Goal: Information Seeking & Learning: Understand process/instructions

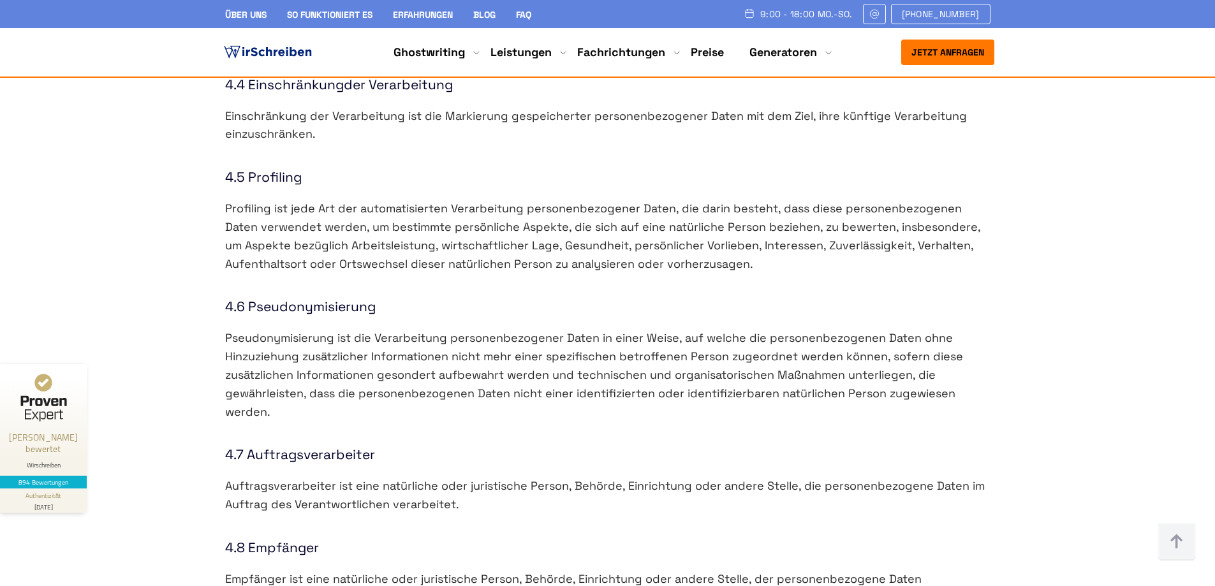
scroll to position [1914, 0]
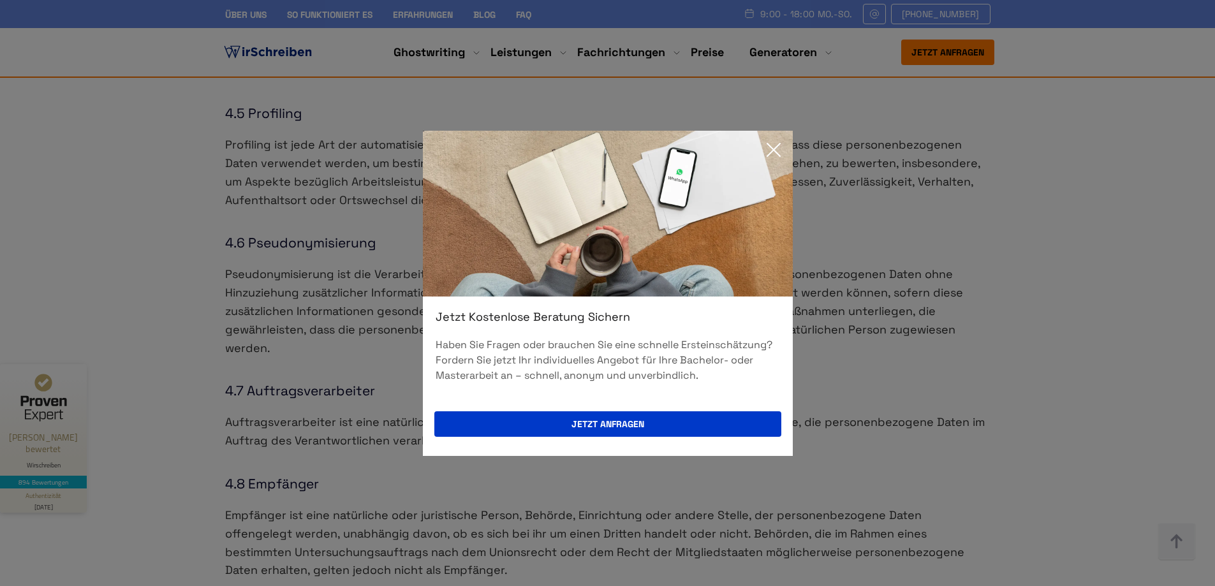
click at [774, 144] on icon at bounding box center [774, 150] width 26 height 26
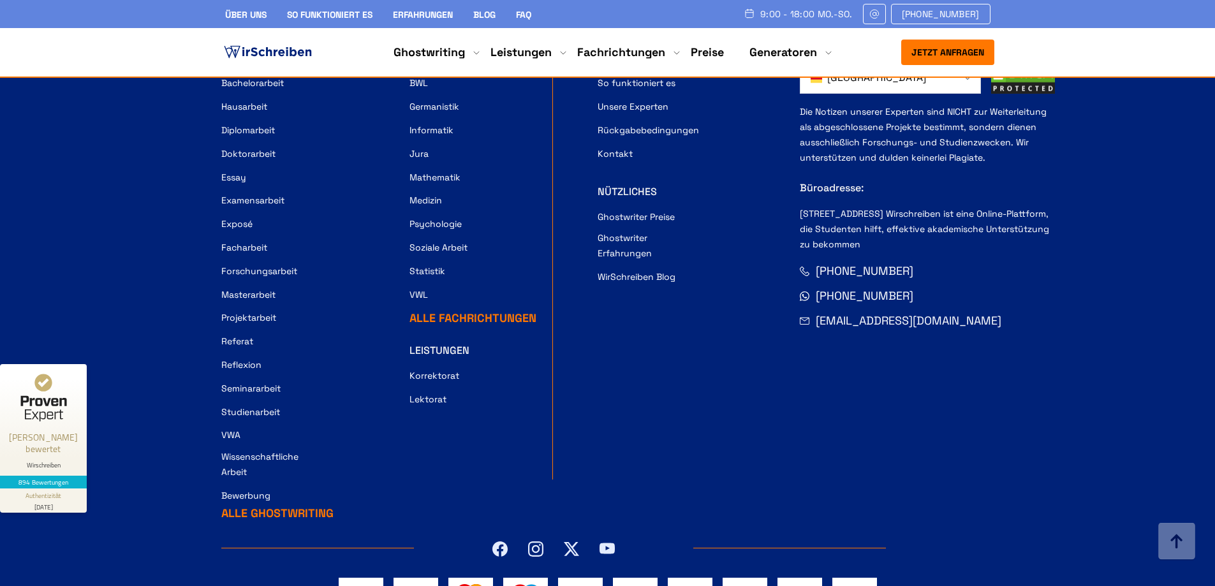
scroll to position [12374, 0]
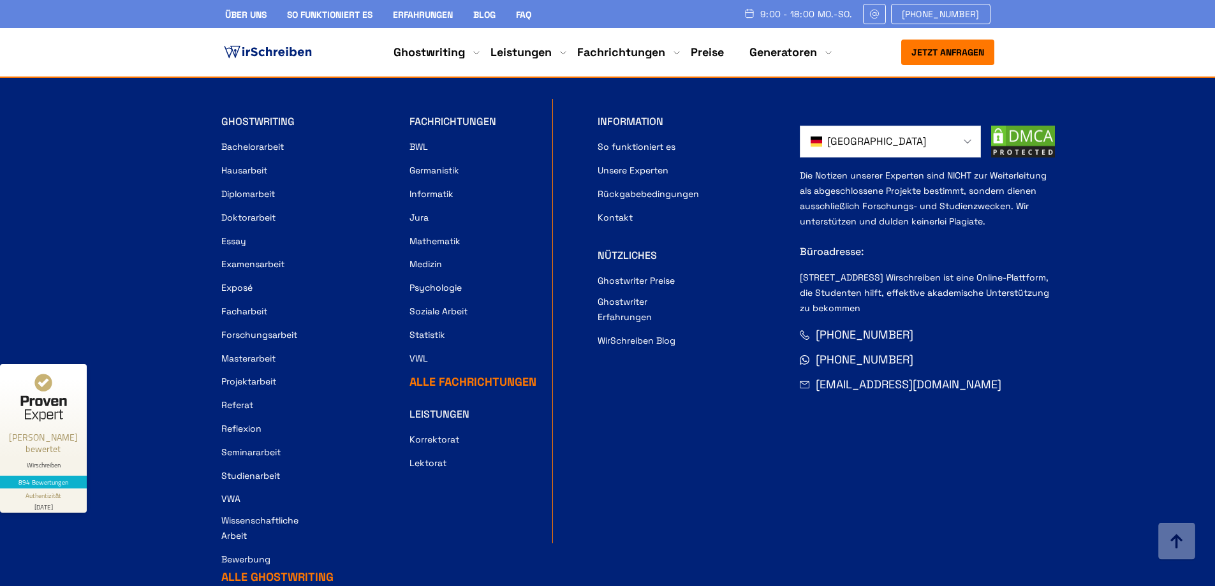
click at [637, 154] on link "So funktioniert es" at bounding box center [637, 146] width 78 height 15
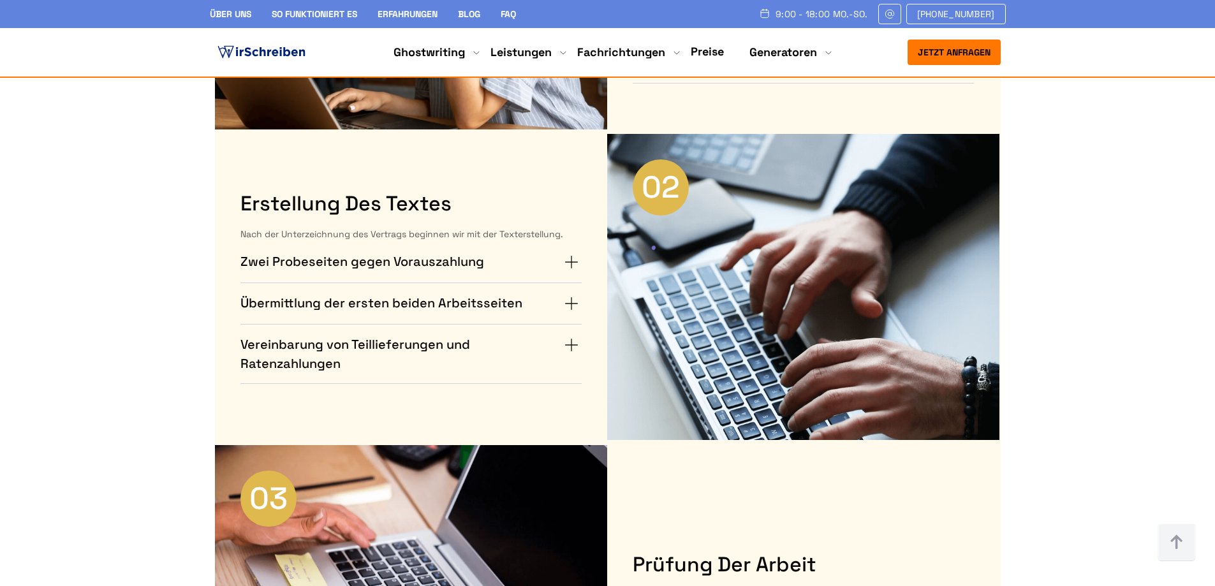
scroll to position [383, 0]
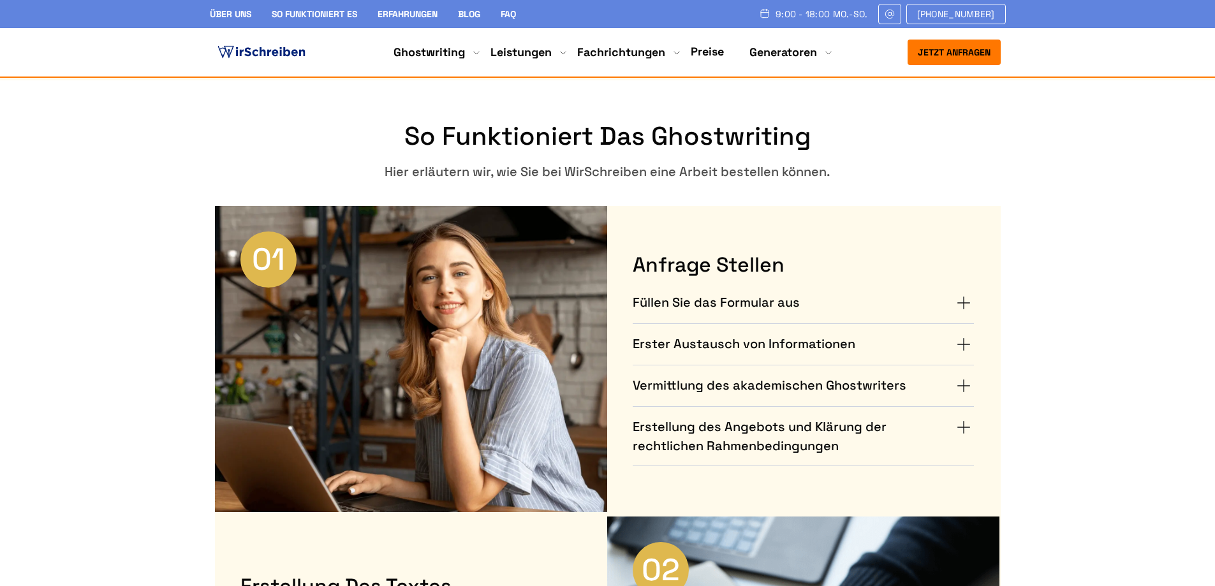
click at [679, 387] on h4 "Vermittlung des akademischen Ghostwriters" at bounding box center [770, 386] width 274 height 20
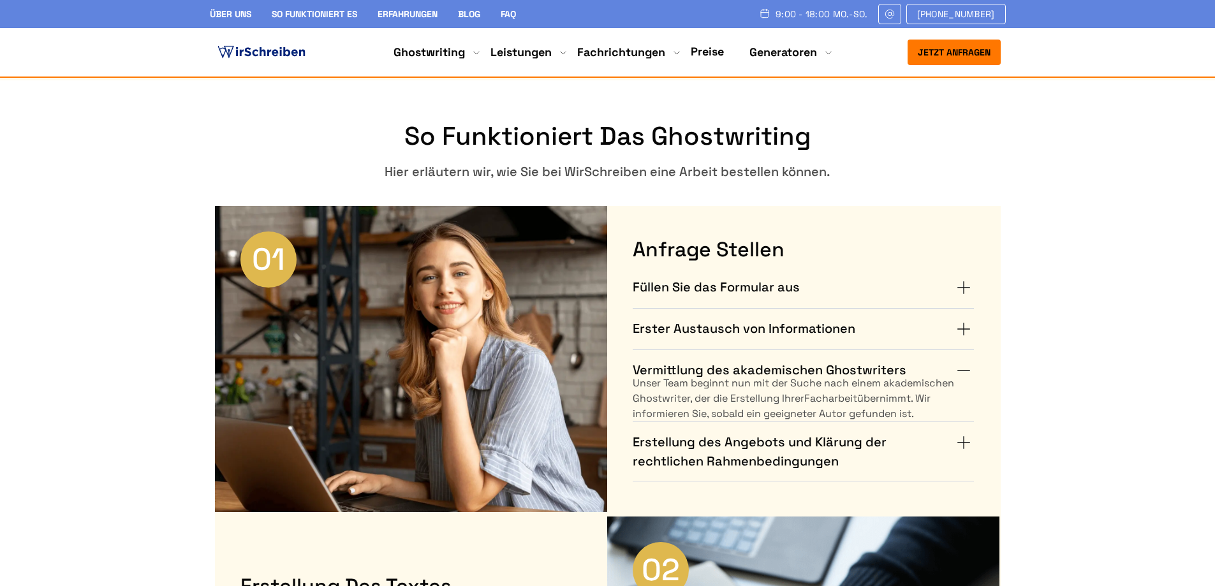
click at [698, 448] on h4 "Erstellung des Angebots und Klärung der rechtlichen Rahmenbedingungen" at bounding box center [793, 451] width 321 height 38
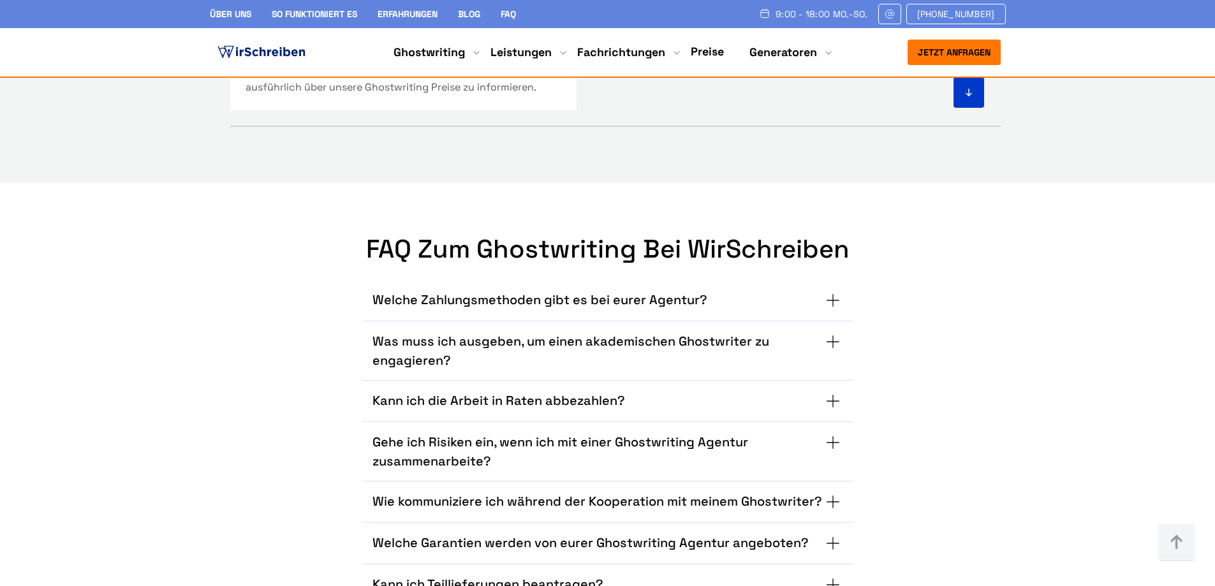
scroll to position [3381, 0]
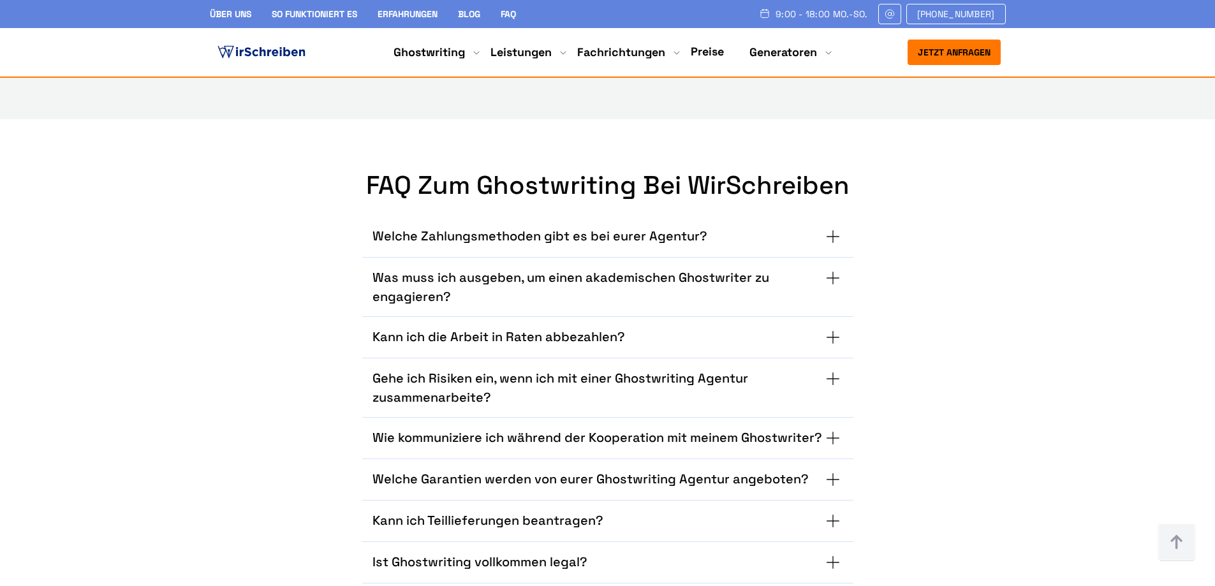
click at [841, 441] on summary "Wie kommuniziere ich während der Kooperation mit meinem Ghostwriter?" at bounding box center [607, 438] width 471 height 20
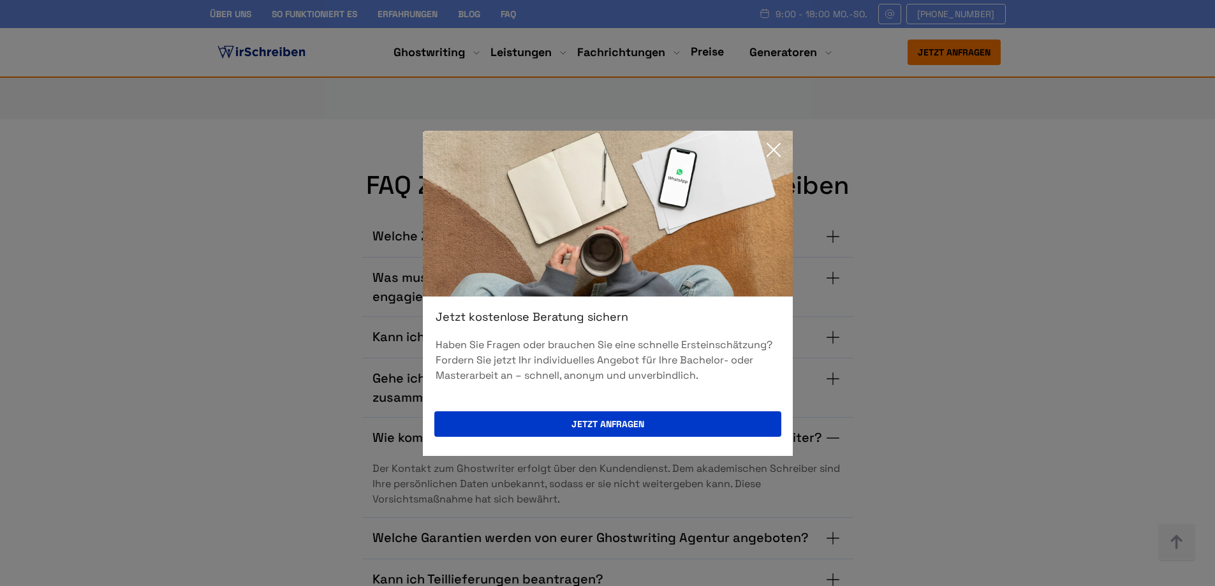
click at [772, 153] on icon at bounding box center [774, 150] width 26 height 26
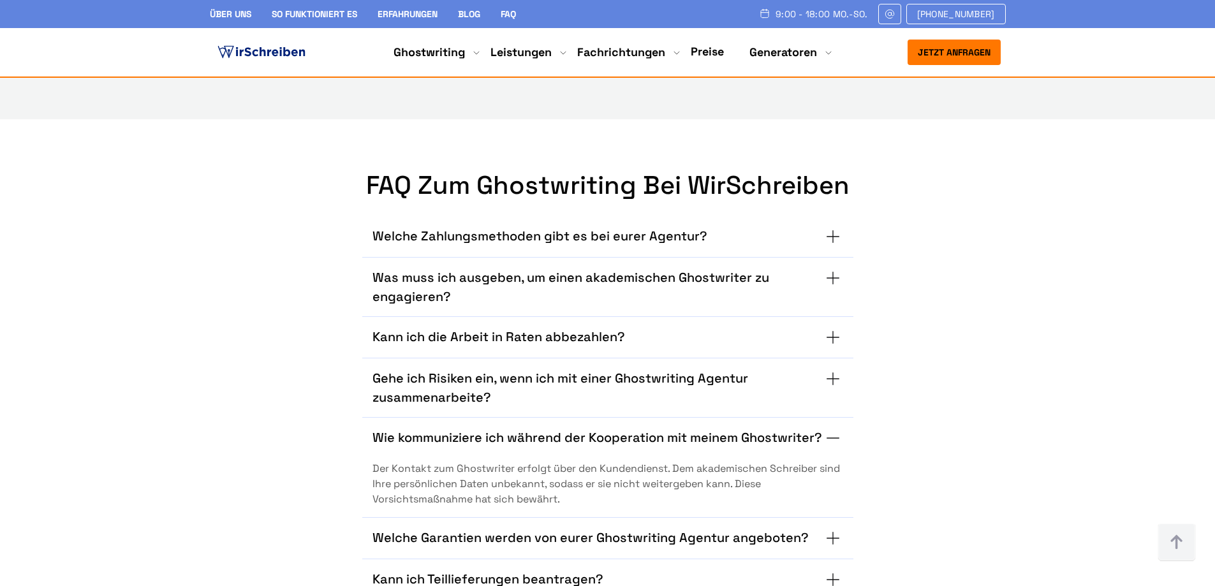
scroll to position [3444, 0]
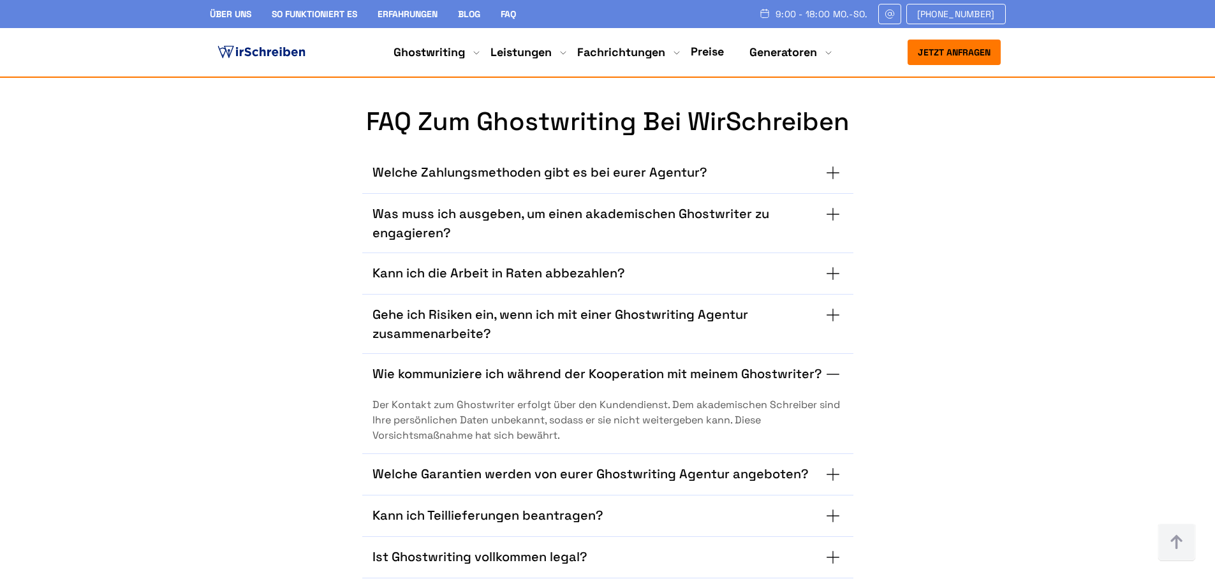
click at [818, 469] on summary "Welche Garantien werden von eurer Ghostwriting Agentur angeboten?" at bounding box center [607, 474] width 471 height 20
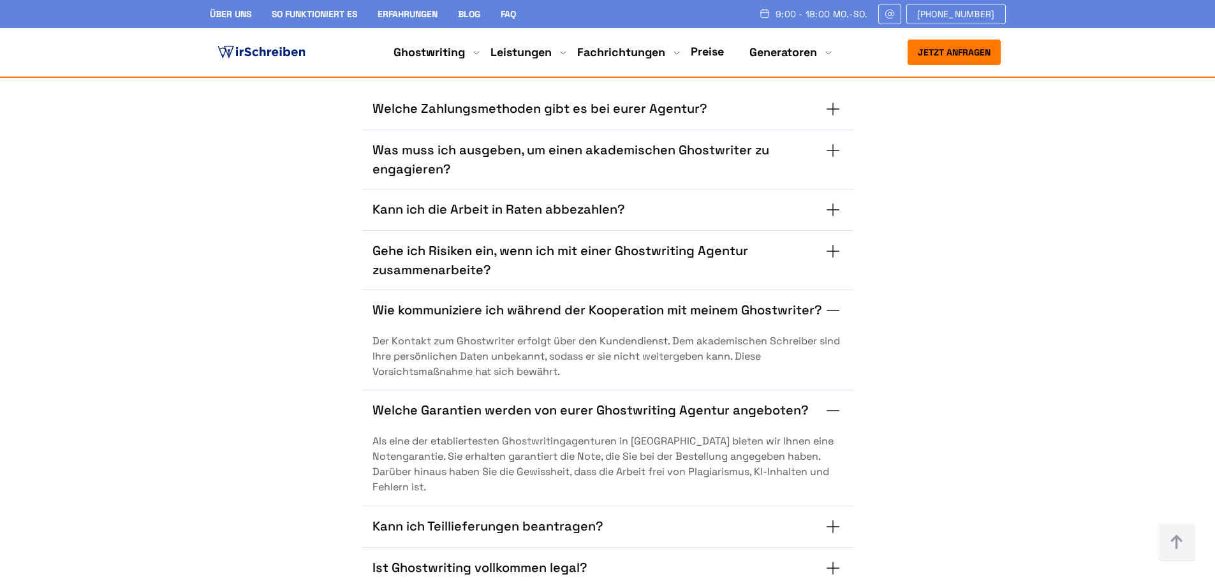
scroll to position [3572, 0]
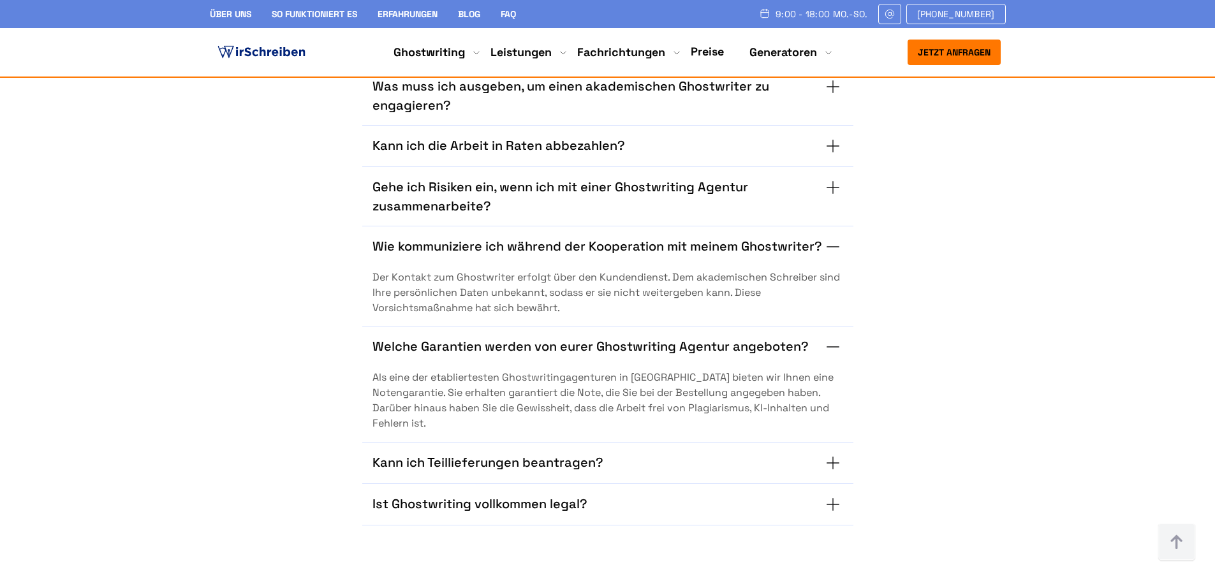
click at [818, 469] on summary "Kann ich Teillieferungen beantragen?" at bounding box center [607, 463] width 471 height 20
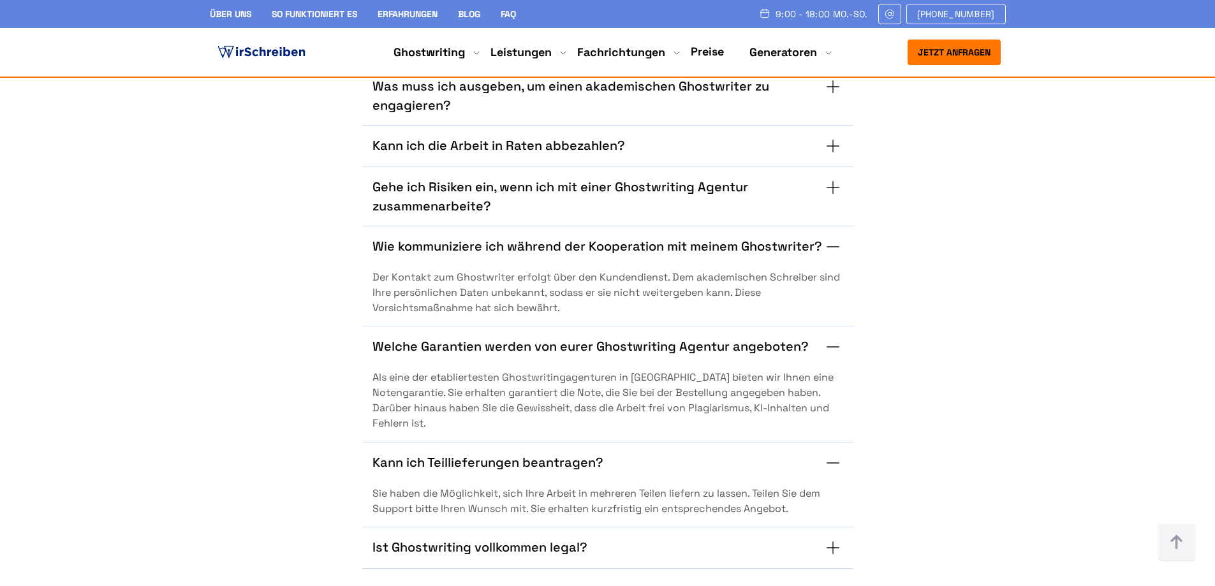
scroll to position [3699, 0]
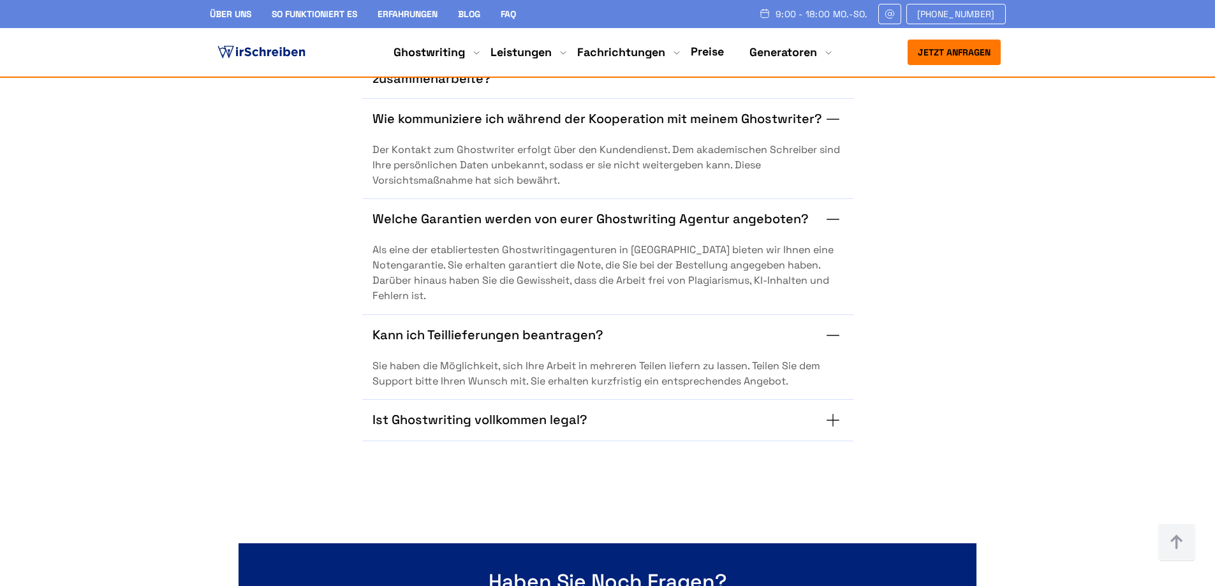
click at [825, 424] on summary "Ist Ghostwriting vollkommen legal?" at bounding box center [607, 420] width 471 height 20
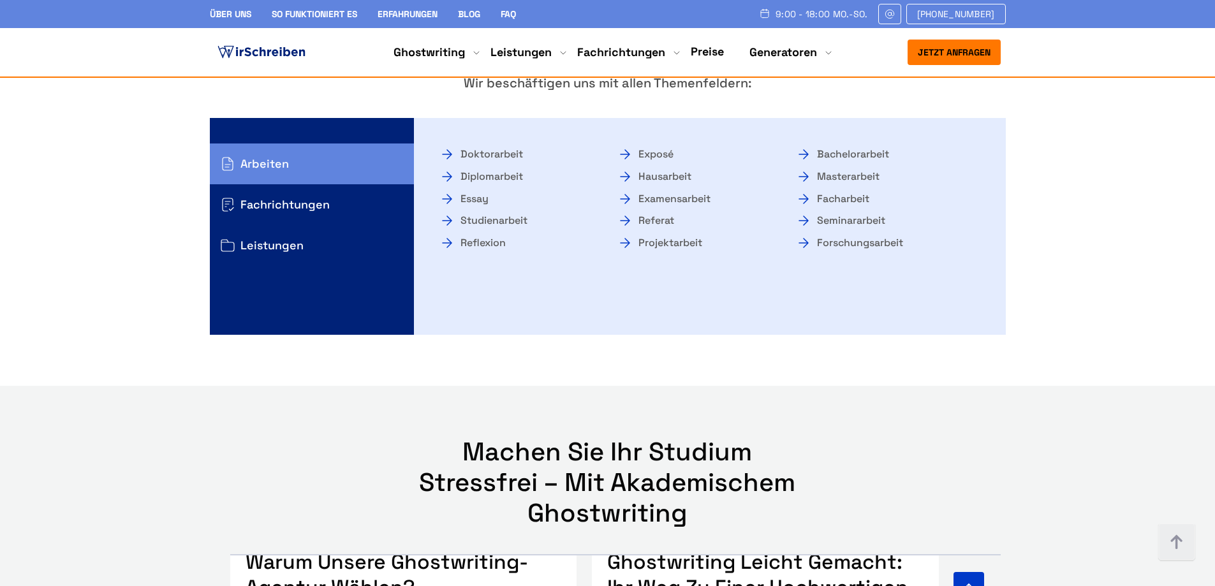
scroll to position [2232, 0]
